Goal: Transaction & Acquisition: Obtain resource

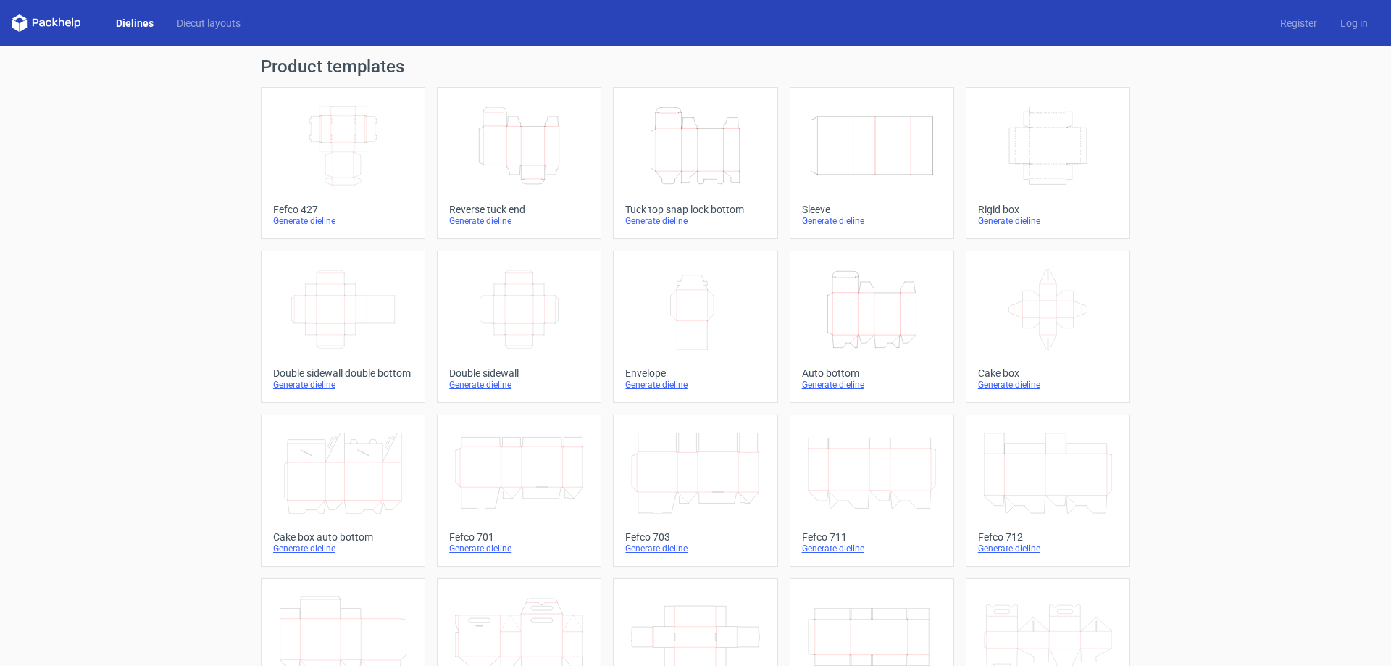
click at [708, 154] on icon "Height Depth Width" at bounding box center [695, 145] width 128 height 81
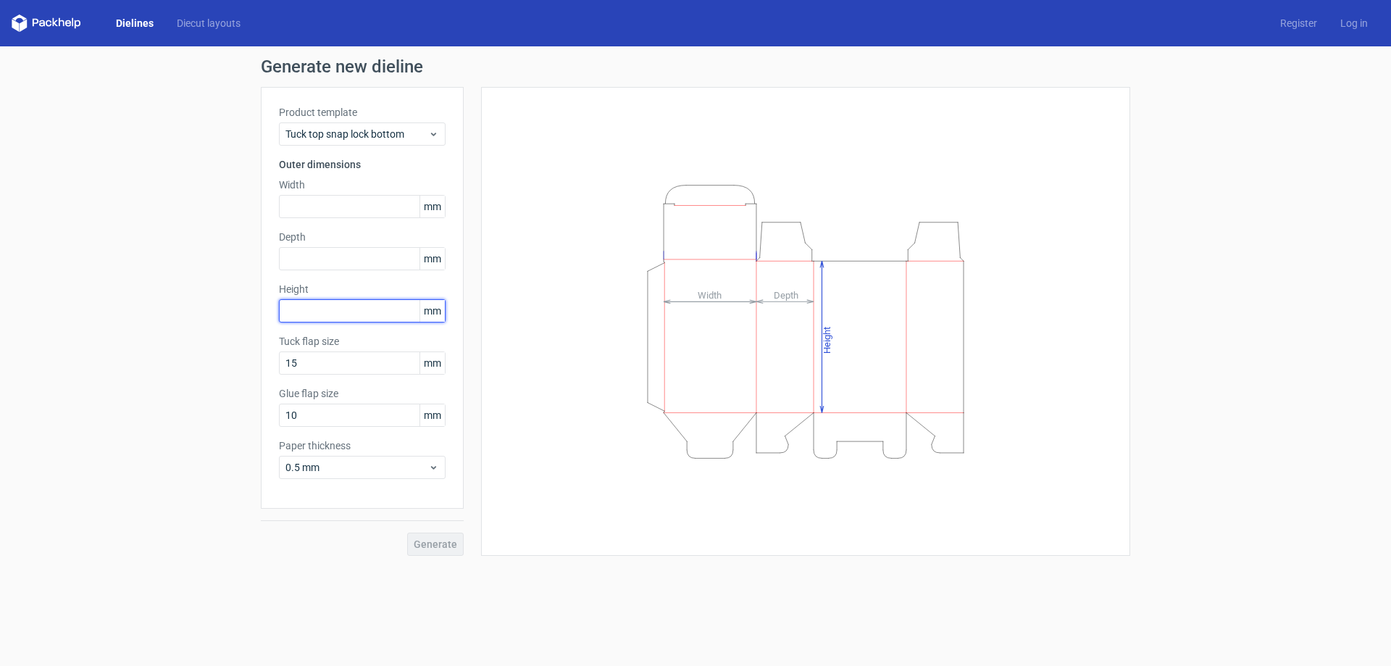
drag, startPoint x: 265, startPoint y: 312, endPoint x: 218, endPoint y: 315, distance: 46.4
click at [218, 315] on div "Generate new dieline Product template Tuck top snap lock bottom Outer dimension…" at bounding box center [695, 306] width 1391 height 521
type input "304"
click at [326, 202] on input "text" at bounding box center [362, 206] width 167 height 23
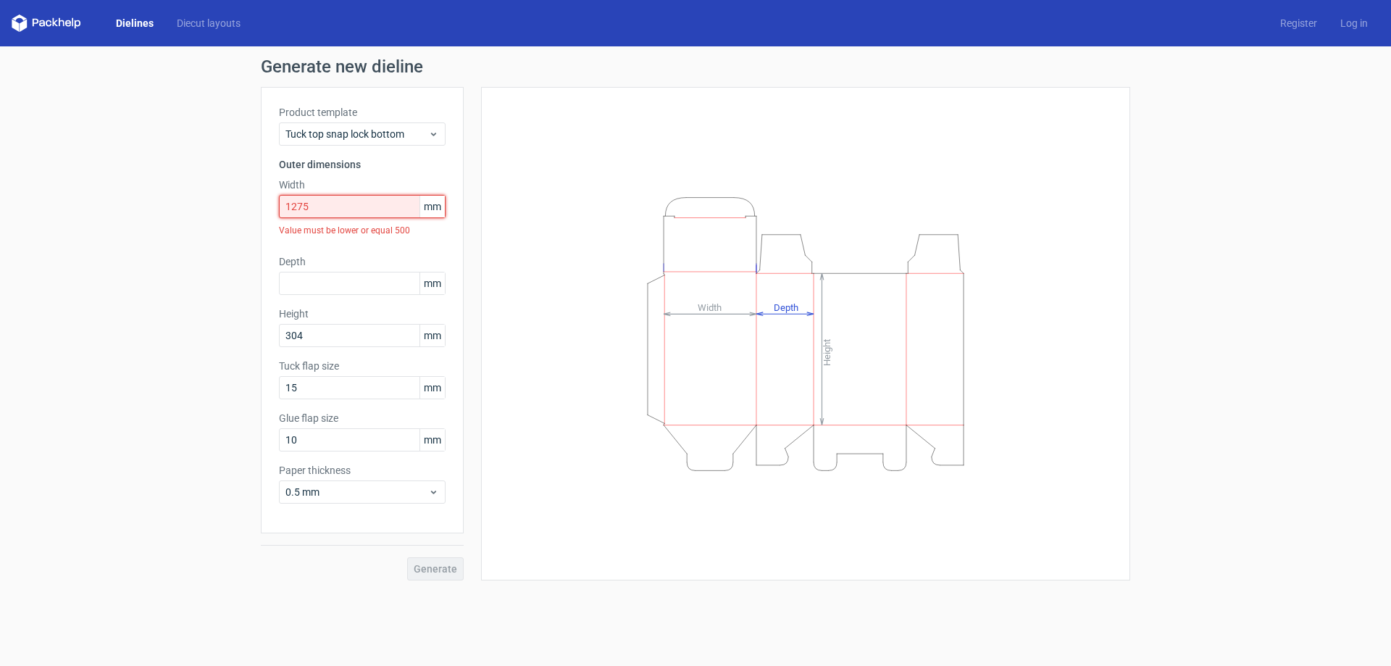
click at [336, 209] on input "1275" at bounding box center [362, 206] width 167 height 23
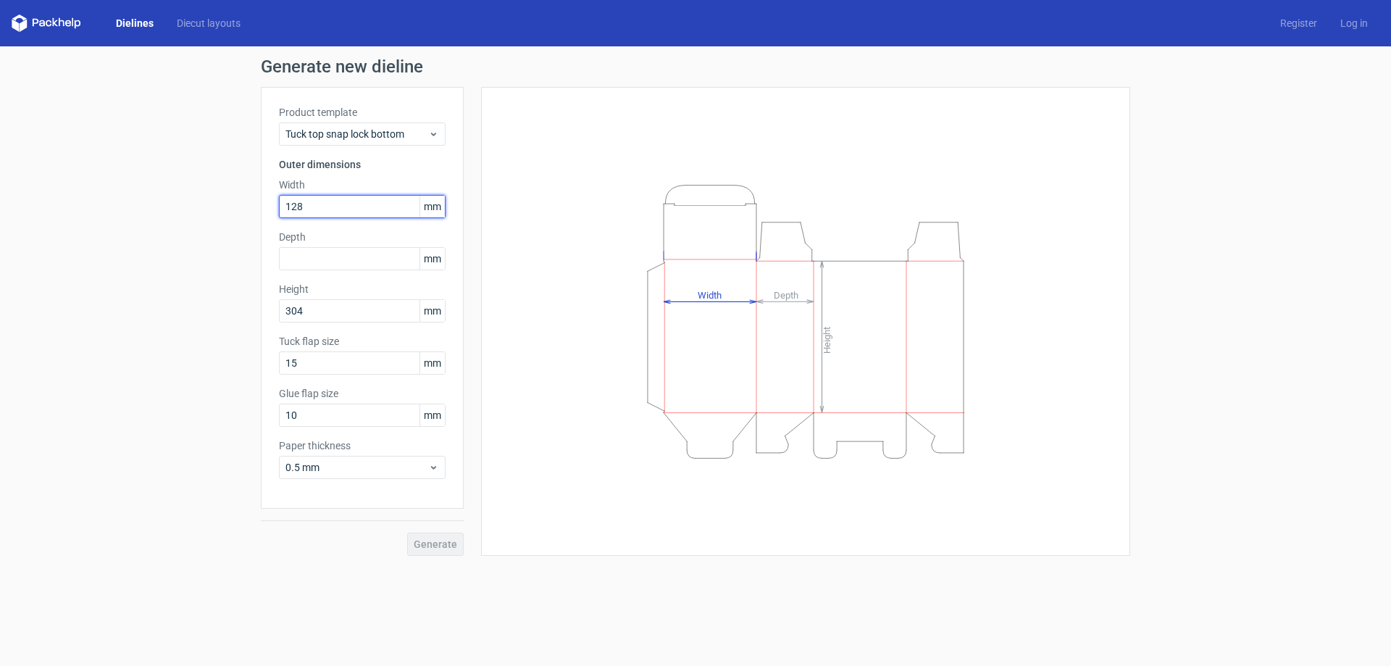
type input "128"
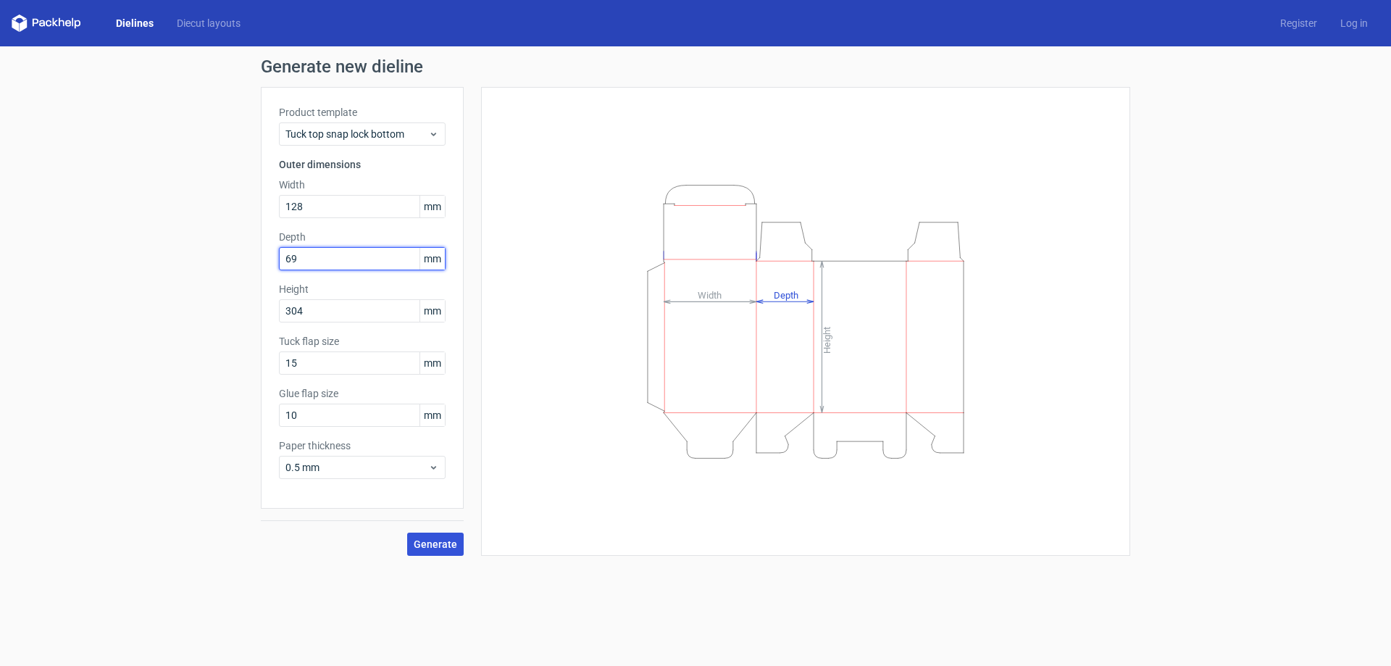
type input "69"
click at [423, 544] on span "Generate" at bounding box center [435, 544] width 43 height 10
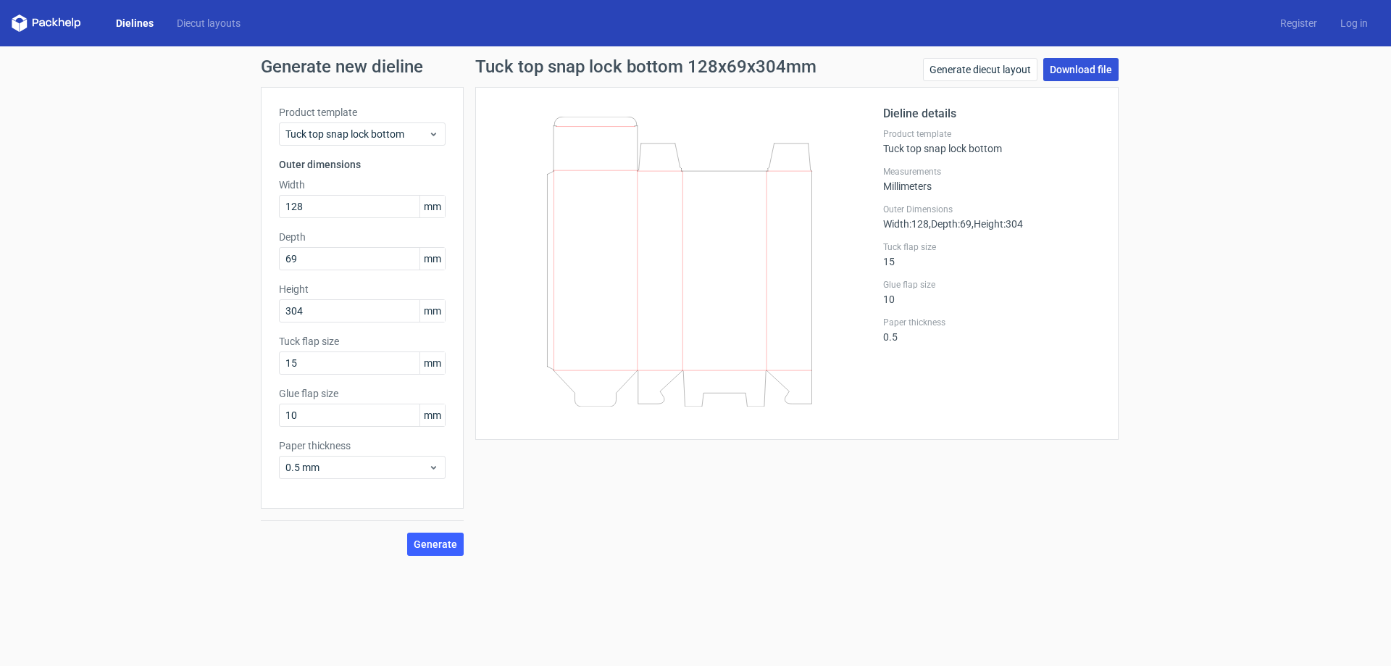
click at [1075, 65] on link "Download file" at bounding box center [1081, 69] width 75 height 23
